Goal: Task Accomplishment & Management: Use online tool/utility

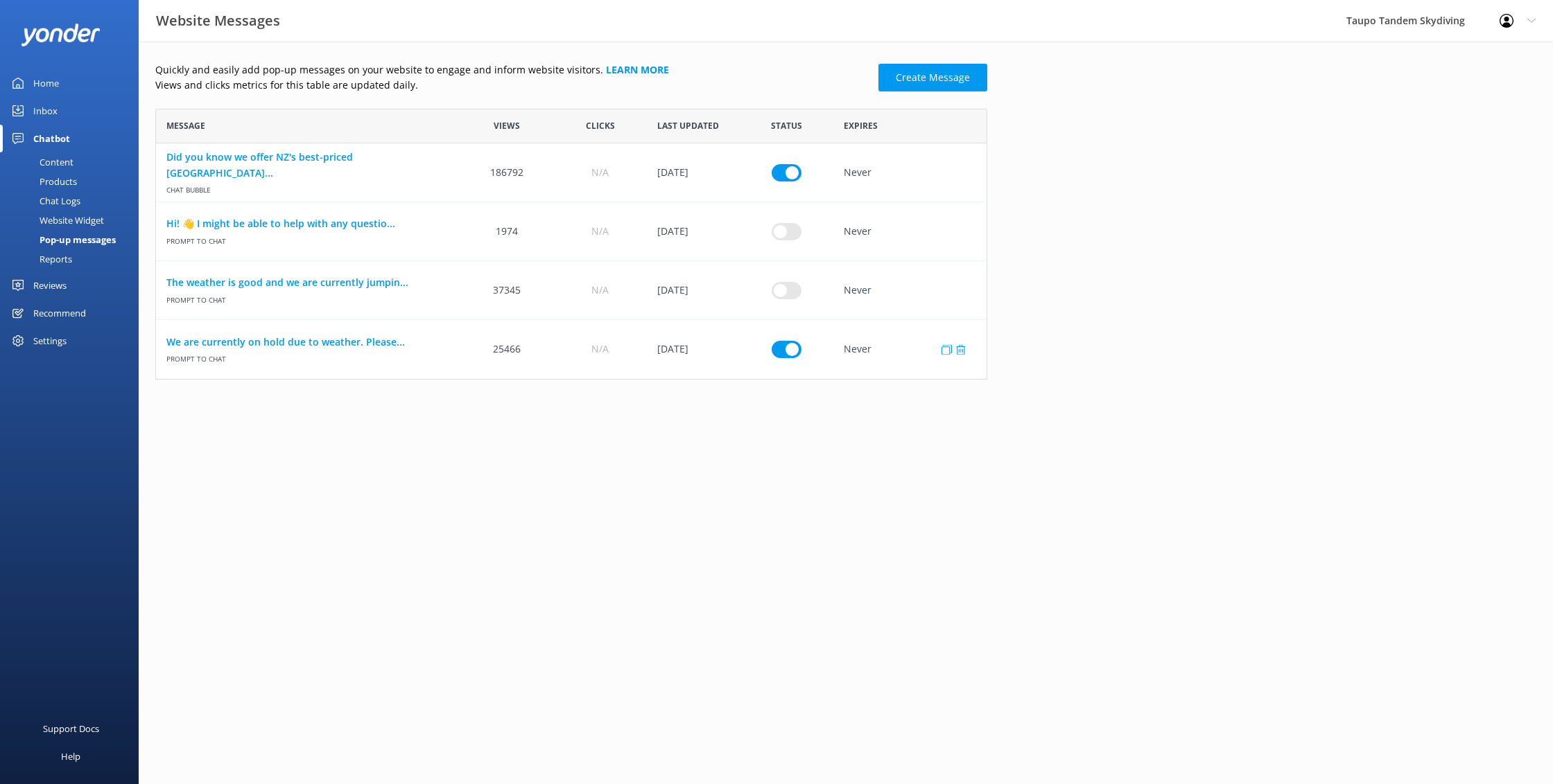
scroll to position [271, 832]
click at [371, 346] on link "We are currently on hold due to weather. Please..." at bounding box center [307, 342] width 284 height 15
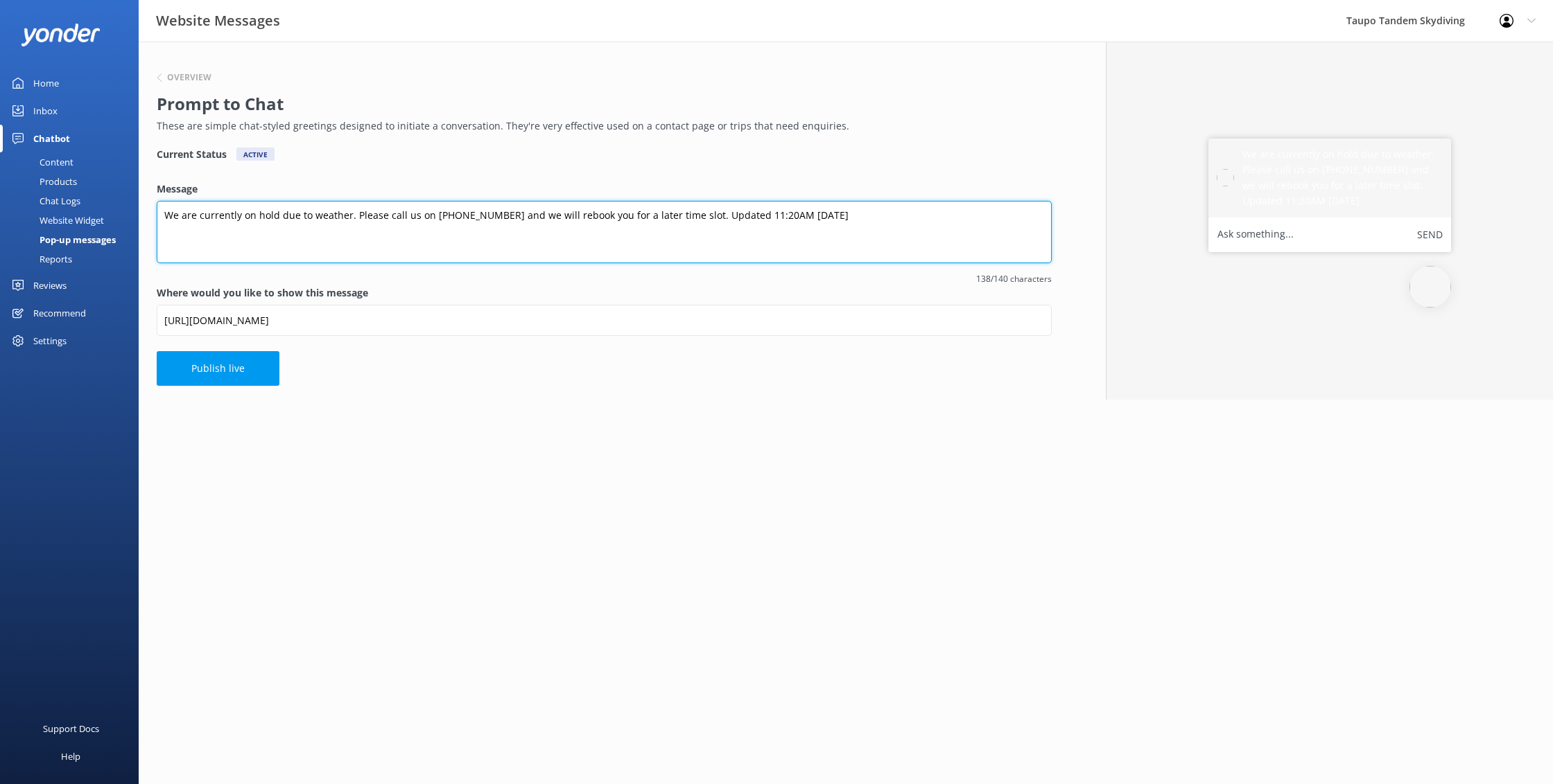
click at [737, 214] on textarea "We are currently on hold due to weather. Please call us on [PHONE_NUMBER] and w…" at bounding box center [603, 232] width 895 height 63
type textarea "We are currently on hold due to weather. Please call us on [PHONE_NUMBER] and w…"
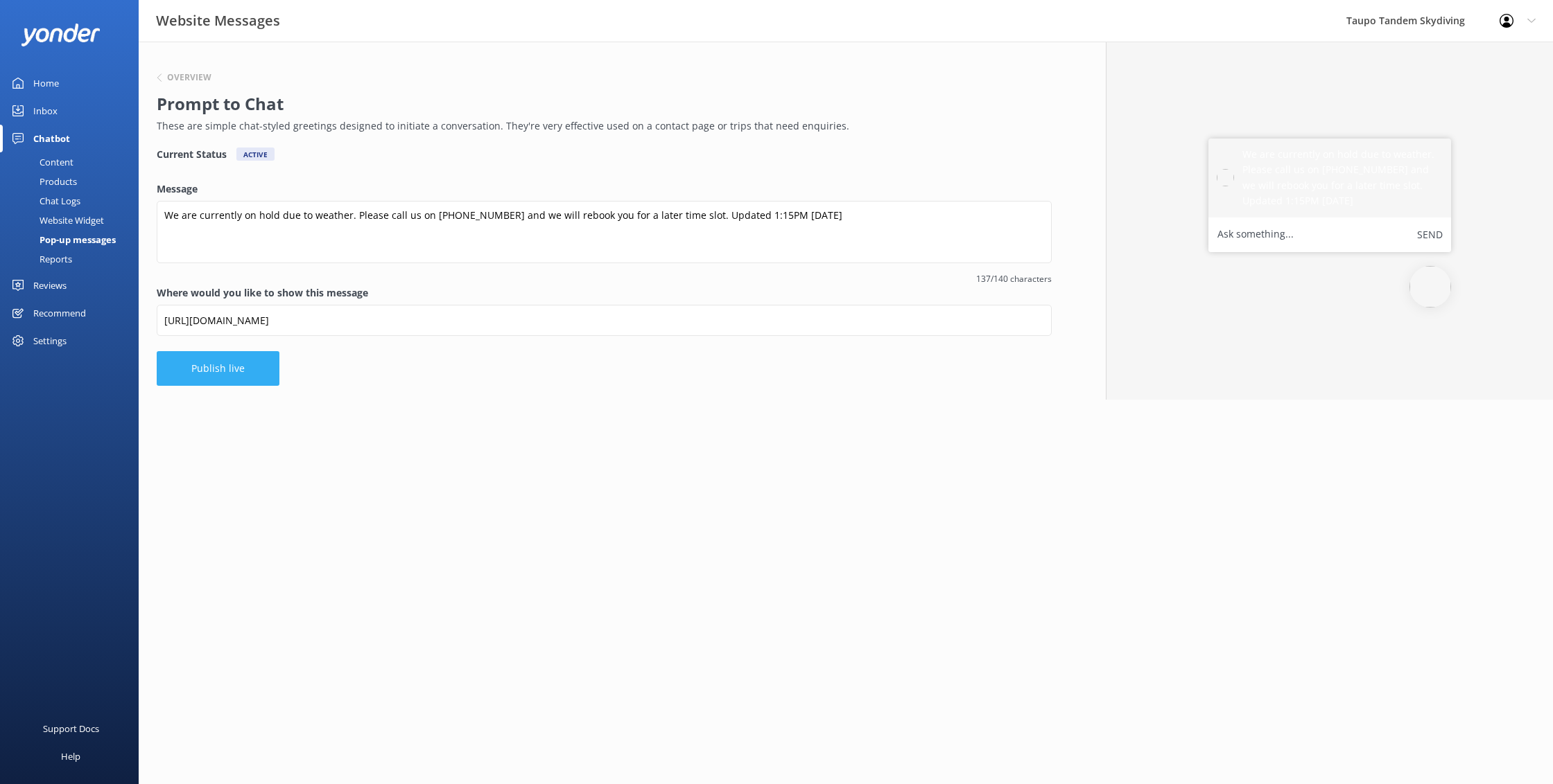
click at [235, 378] on button "Publish live" at bounding box center [217, 368] width 123 height 34
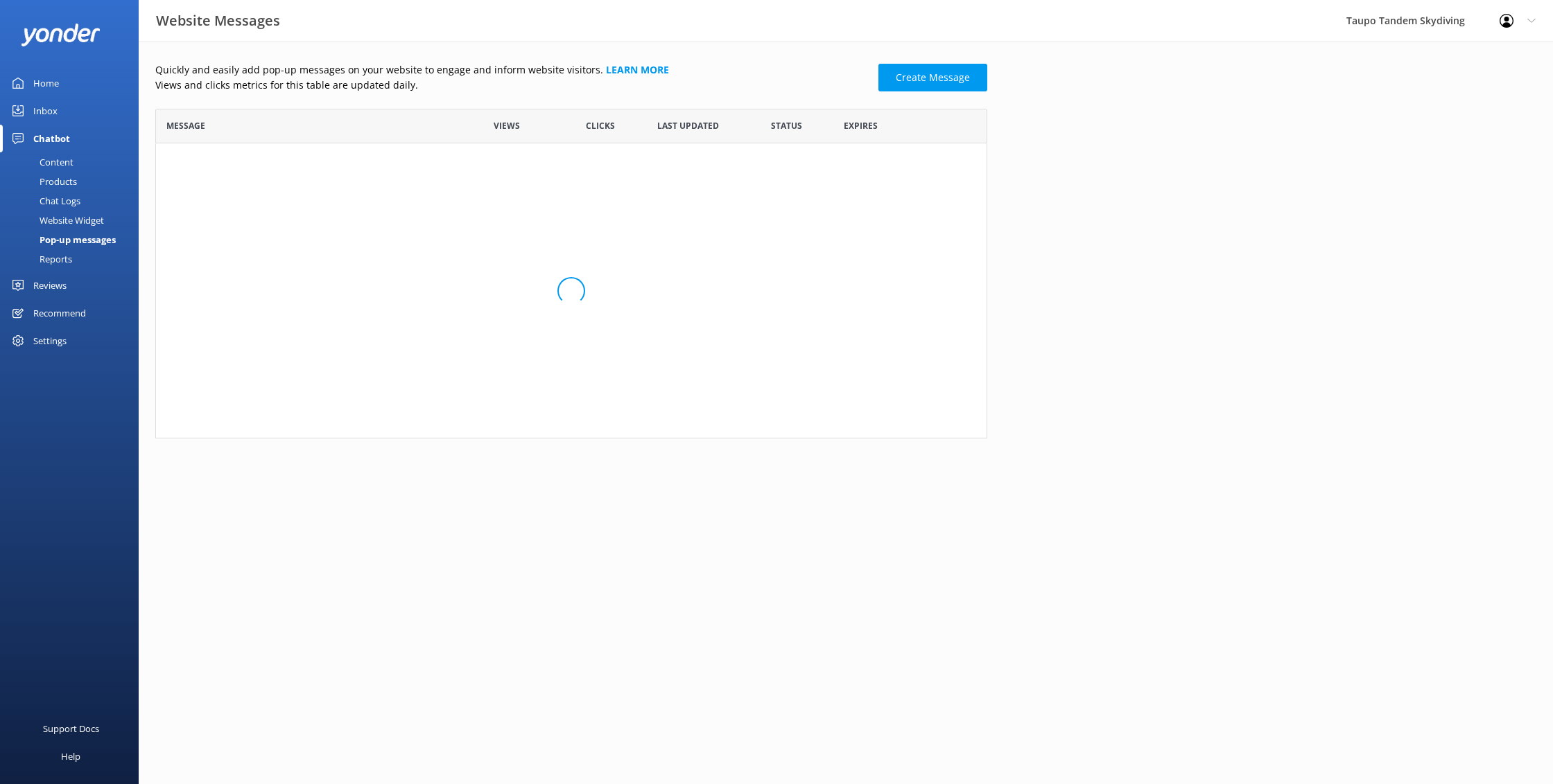
scroll to position [271, 832]
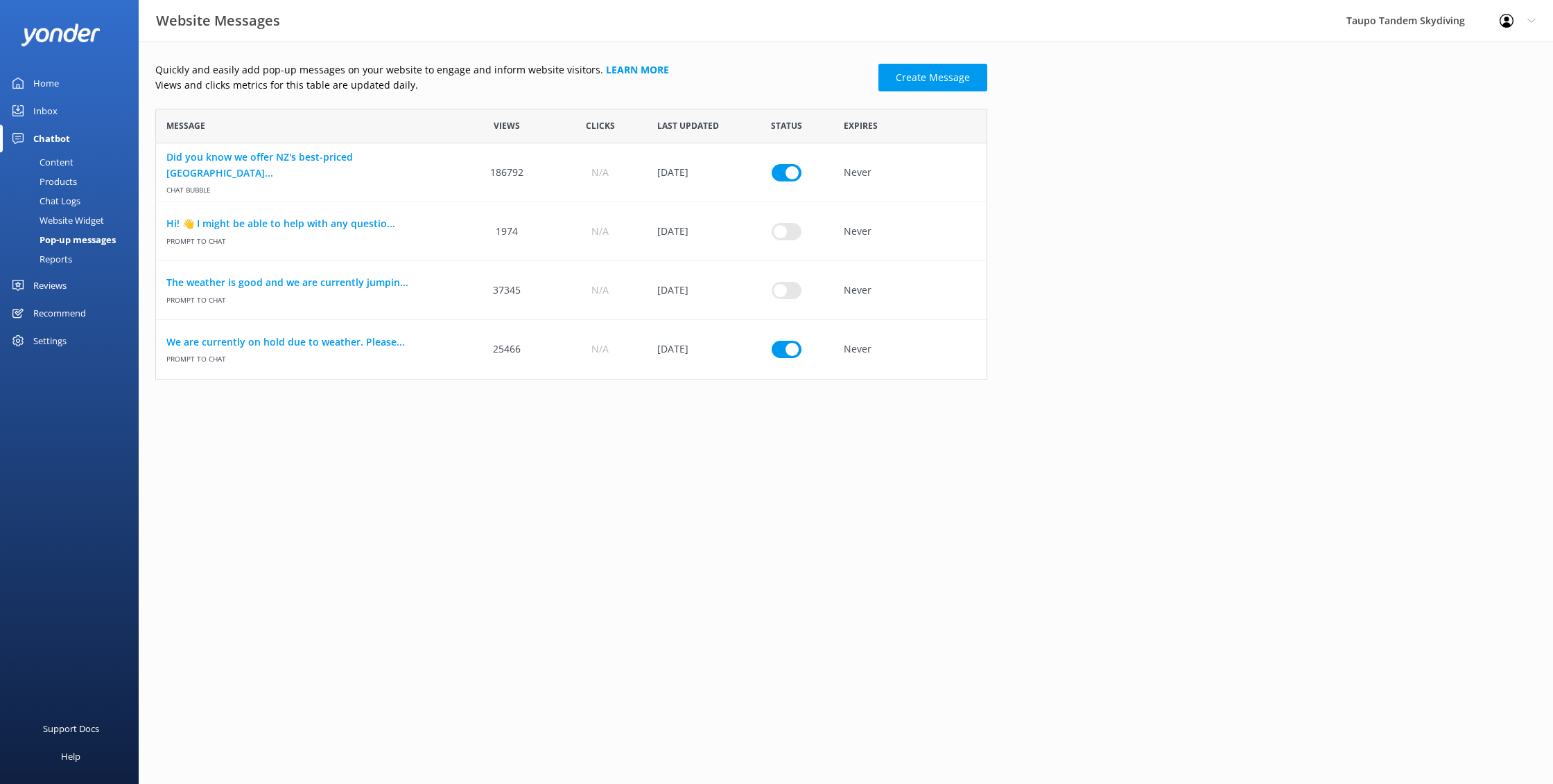
drag, startPoint x: 774, startPoint y: 39, endPoint x: 1193, endPoint y: 25, distance: 419.2
click at [816, 29] on div "Website Messages [PERSON_NAME] Skydiving Profile Settings Logout" at bounding box center [776, 20] width 1553 height 41
click at [375, 340] on link "We are currently on hold due to weather. Please..." at bounding box center [307, 342] width 284 height 15
